Goal: Information Seeking & Learning: Learn about a topic

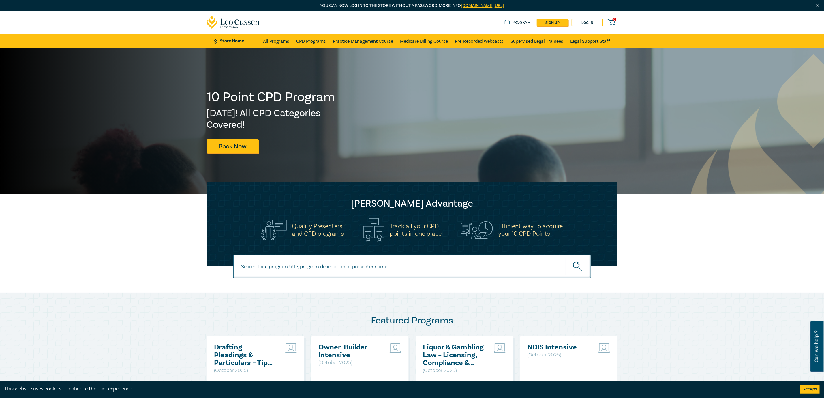
click at [281, 40] on link "All Programs" at bounding box center [276, 41] width 26 height 14
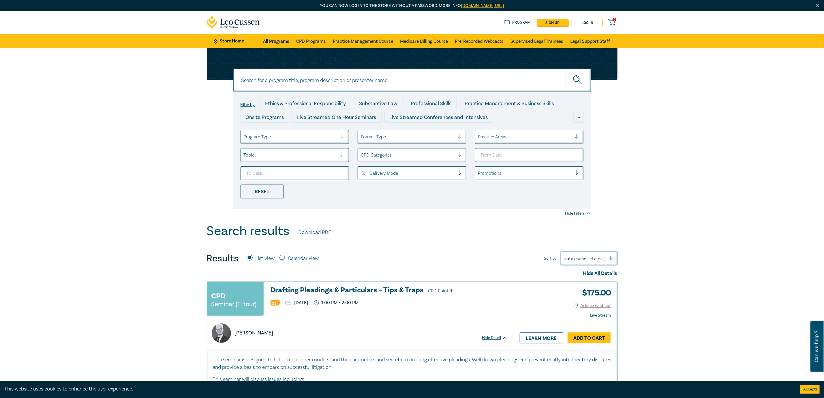
click at [315, 44] on link "CPD Programs" at bounding box center [312, 41] width 30 height 14
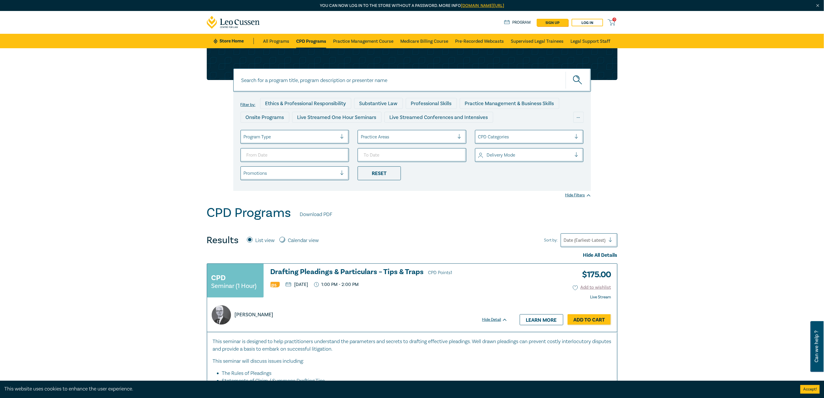
click at [540, 136] on div at bounding box center [525, 137] width 94 height 8
click at [676, 162] on div "Filter by: Ethics & Professional Responsibility Substantive Law Professional Sk…" at bounding box center [412, 126] width 824 height 157
click at [326, 142] on div "Program Type" at bounding box center [291, 137] width 100 height 10
click at [319, 180] on div "Live Streamed Practical Workshops" at bounding box center [295, 177] width 109 height 12
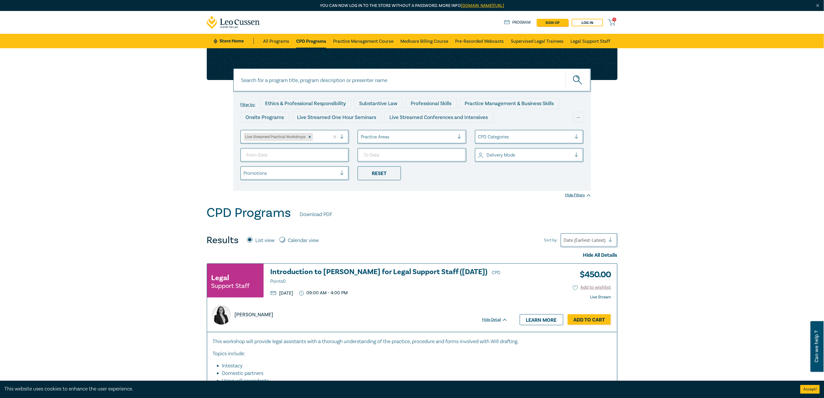
click at [312, 42] on link "CPD Programs" at bounding box center [311, 41] width 30 height 14
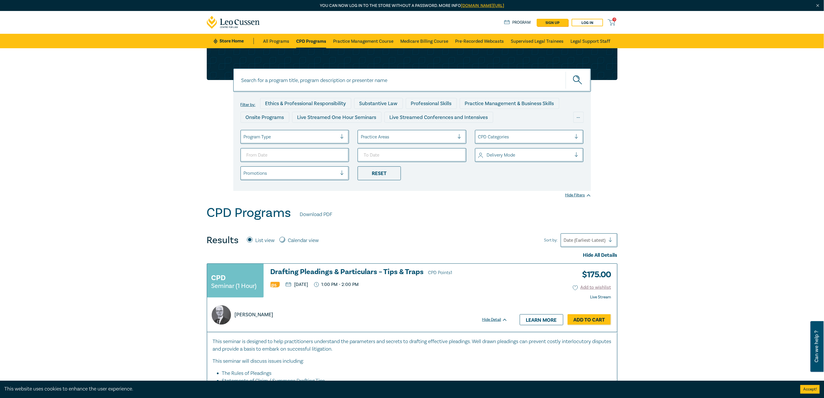
click at [318, 74] on input at bounding box center [412, 79] width 358 height 23
paste input "S26201"
type input "S26201"
click at [566, 71] on button "submit" at bounding box center [578, 80] width 25 height 18
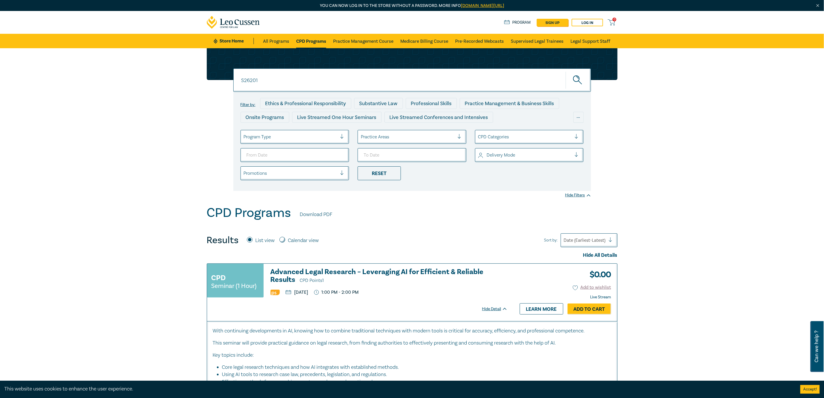
click at [316, 38] on link "CPD Programs" at bounding box center [311, 41] width 30 height 14
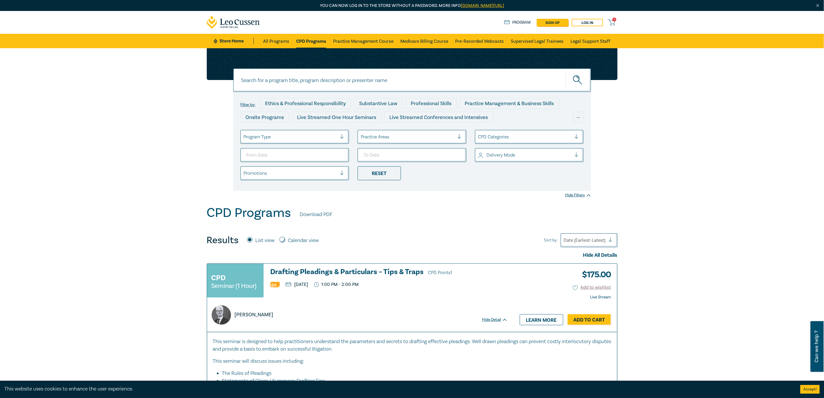
click at [342, 89] on input at bounding box center [412, 79] width 358 height 23
click at [566, 71] on button "submit" at bounding box center [578, 80] width 25 height 18
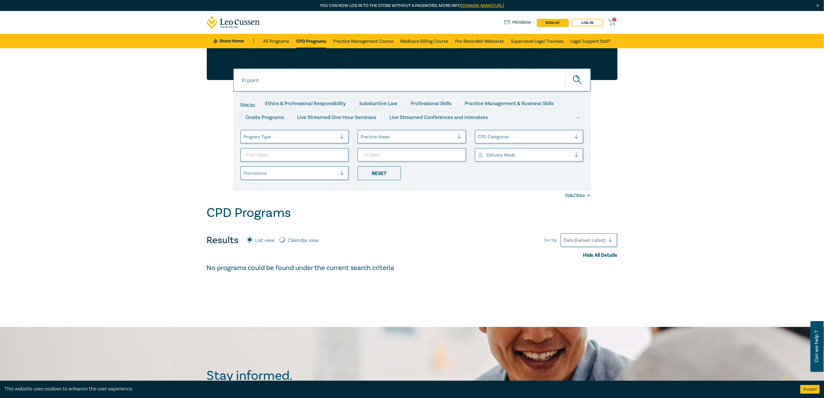
drag, startPoint x: 263, startPoint y: 82, endPoint x: 233, endPoint y: 82, distance: 30.0
click at [233, 82] on input "10 point" at bounding box center [412, 79] width 358 height 23
type input "10"
click at [566, 71] on button "submit" at bounding box center [578, 80] width 25 height 18
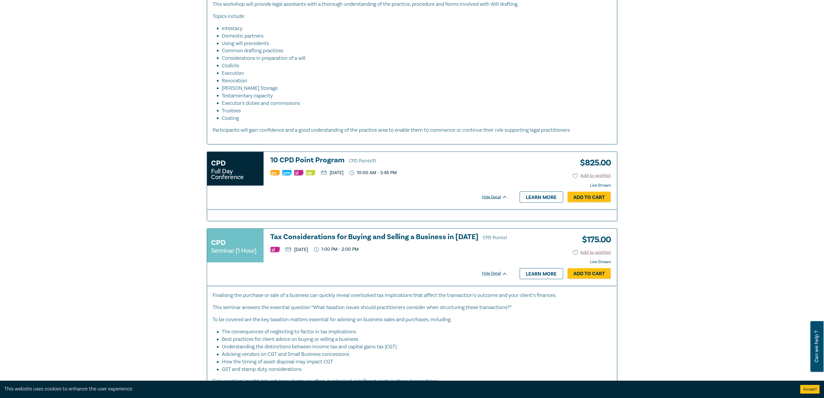
scroll to position [390, 0]
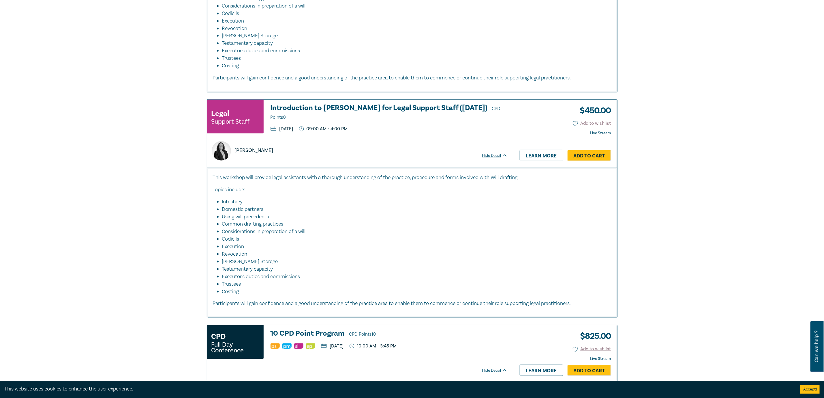
click at [320, 334] on h3 "10 CPD Point Program CPD Points 10" at bounding box center [389, 333] width 237 height 9
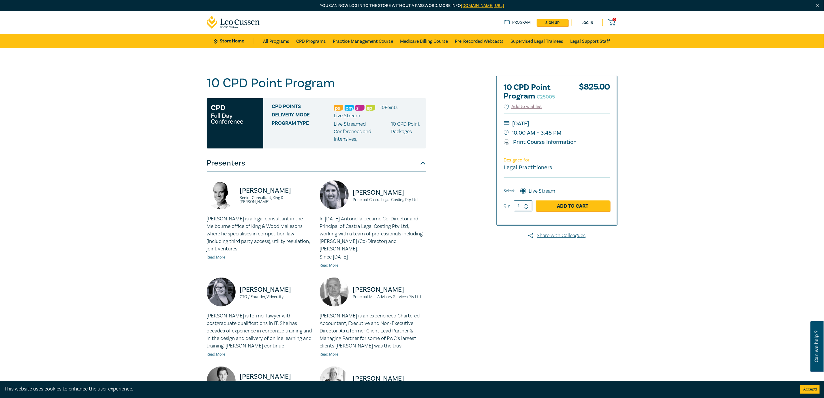
click at [274, 40] on link "All Programs" at bounding box center [276, 41] width 26 height 14
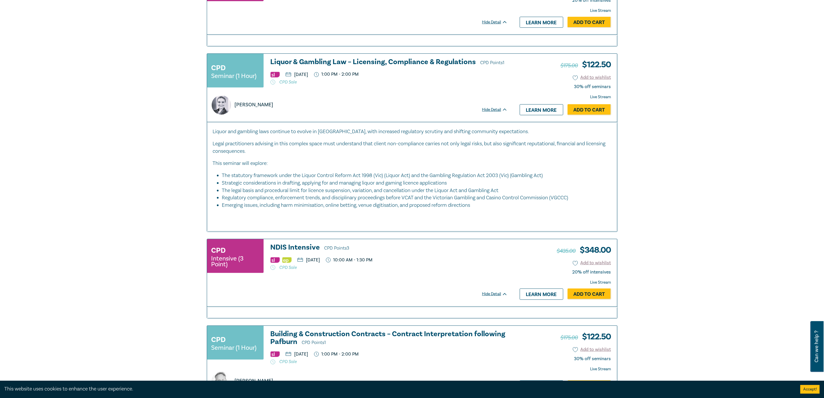
scroll to position [1818, 0]
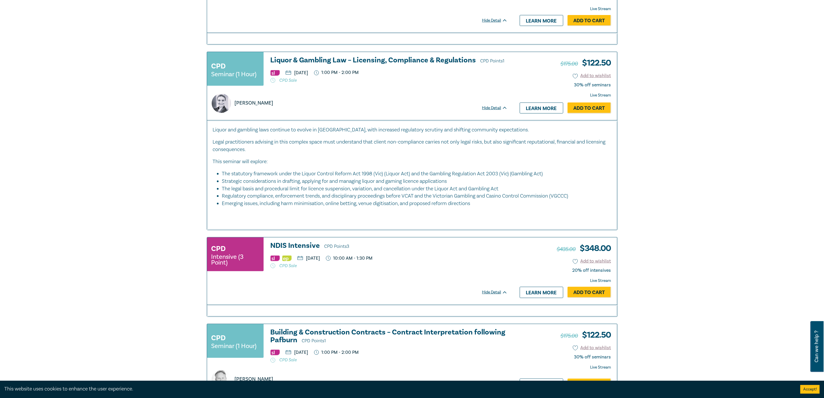
click at [350, 61] on h3 "Liquor & Gambling Law – Licensing, Compliance & Regulations CPD Points 1" at bounding box center [389, 60] width 237 height 9
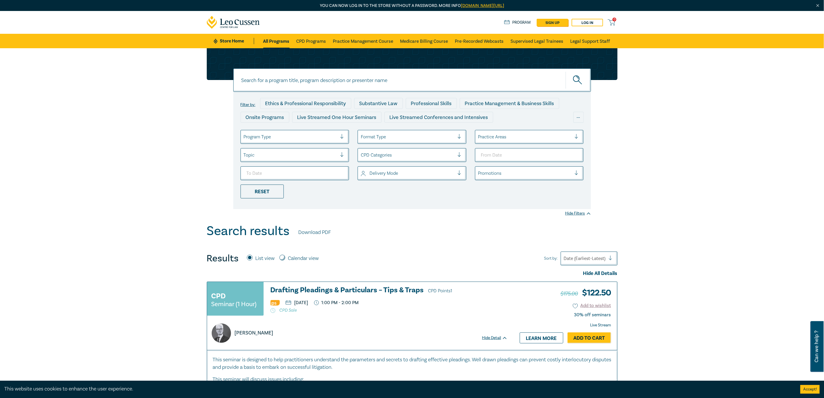
click at [276, 41] on link "All Programs" at bounding box center [276, 41] width 26 height 14
click at [317, 39] on link "CPD Programs" at bounding box center [312, 41] width 30 height 14
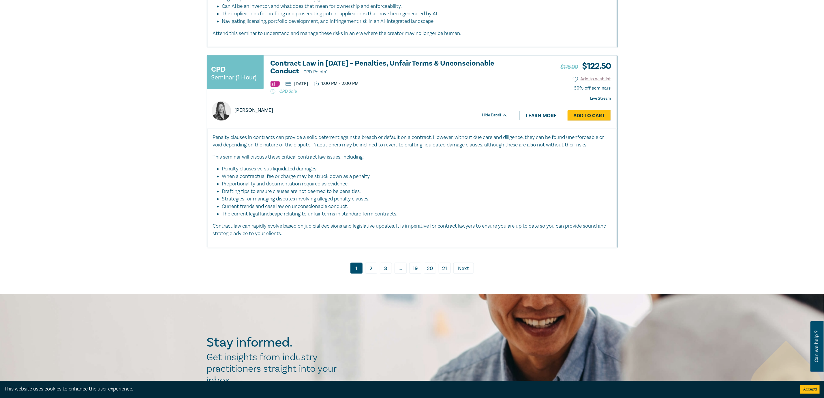
scroll to position [2597, 0]
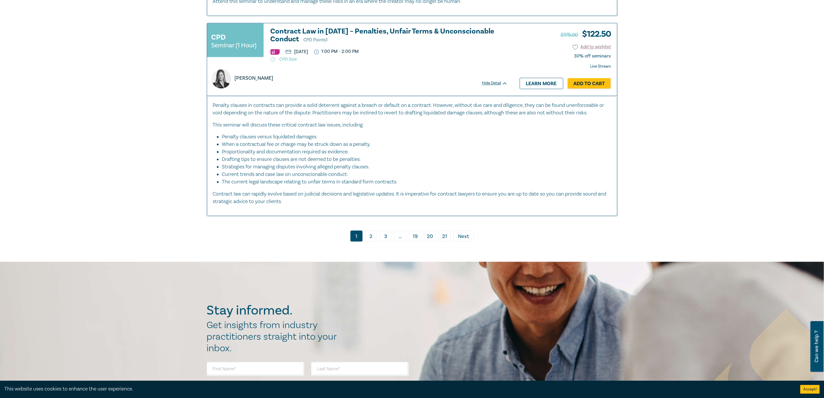
click at [441, 238] on link "21" at bounding box center [445, 235] width 12 height 11
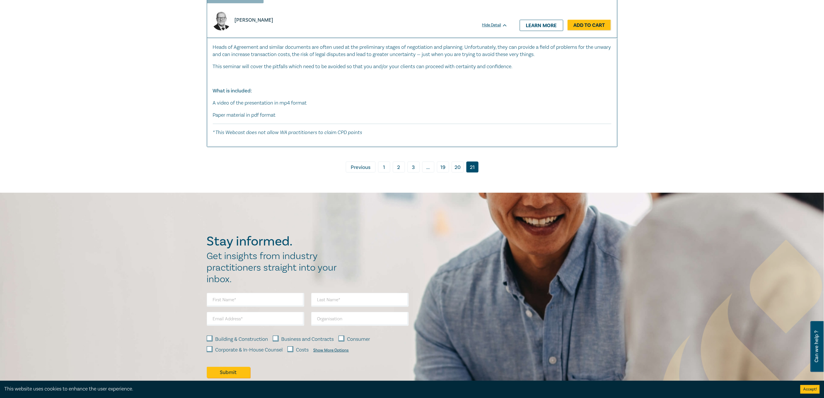
scroll to position [1212, 0]
click at [415, 167] on link "3" at bounding box center [414, 165] width 12 height 11
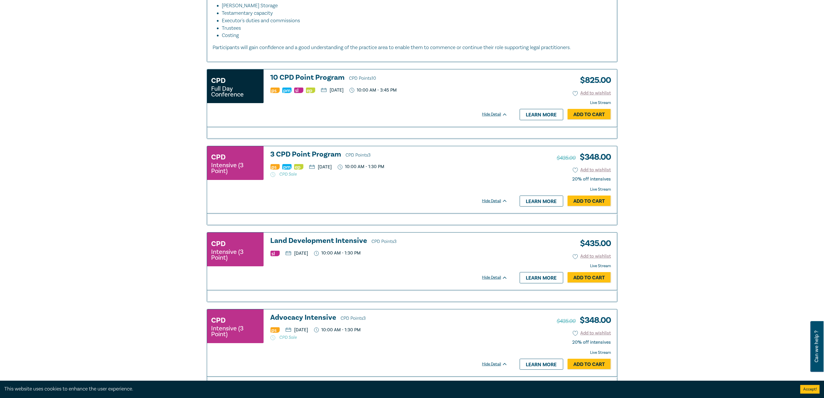
scroll to position [1385, 0]
